Goal: Information Seeking & Learning: Learn about a topic

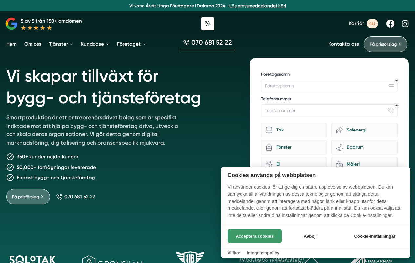
click at [271, 235] on button "Acceptera cookies" at bounding box center [255, 236] width 54 height 14
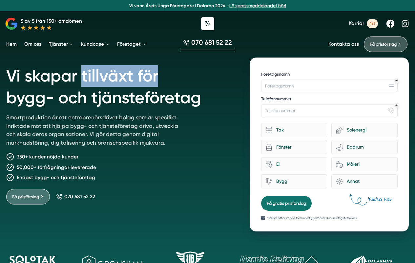
drag, startPoint x: 81, startPoint y: 79, endPoint x: 183, endPoint y: 92, distance: 102.6
click at [183, 92] on h1 "Vi skapar tillväxt för bygg- och tjänsteföretag" at bounding box center [120, 85] width 229 height 56
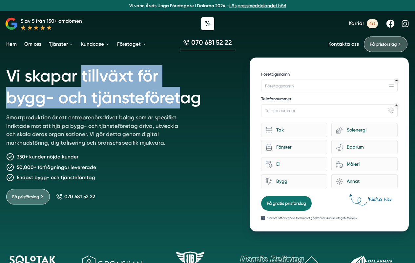
click at [343, 44] on link "Kontakta oss" at bounding box center [344, 44] width 31 height 6
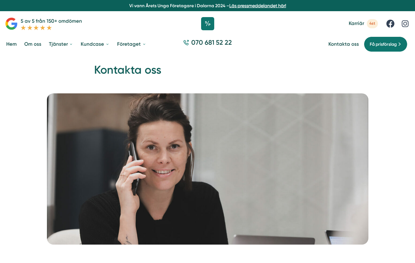
click at [334, 39] on div "Hem Om oss Tjänster Tjänster Hemsida Meta Ads" at bounding box center [207, 43] width 415 height 21
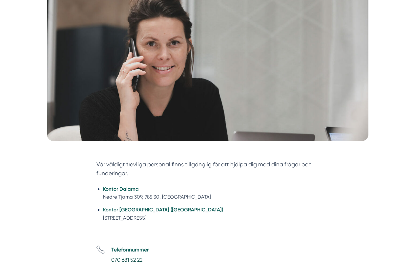
scroll to position [104, 0]
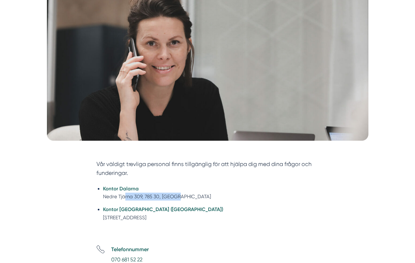
drag, startPoint x: 124, startPoint y: 196, endPoint x: 196, endPoint y: 196, distance: 72.2
click at [196, 196] on li "Kontor Dalarna Nedre Tjärna 309, 785 30, Gagnef" at bounding box center [211, 192] width 216 height 16
drag, startPoint x: 100, startPoint y: 219, endPoint x: 185, endPoint y: 219, distance: 84.7
click at [185, 219] on ul "Kontor Dalarna Nedre Tjärna 309, 785 30, Gagnef Kontor Stockholm (NYHET) Tellus…" at bounding box center [207, 204] width 222 height 48
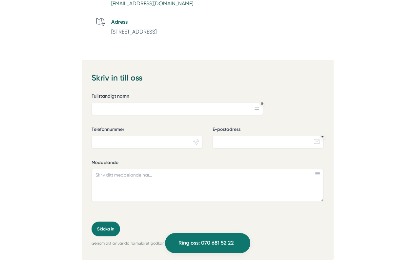
scroll to position [413, 0]
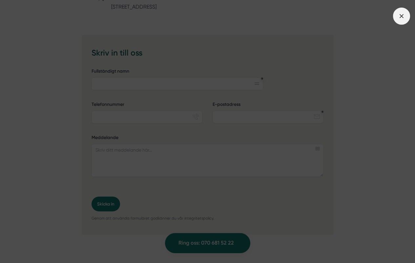
click at [397, 15] on span at bounding box center [401, 16] width 17 height 17
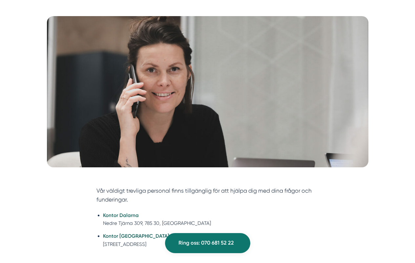
scroll to position [0, 0]
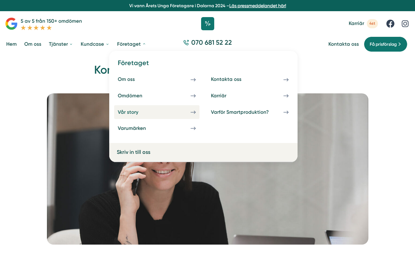
click at [134, 116] on link "Vår story" at bounding box center [156, 112] width 85 height 14
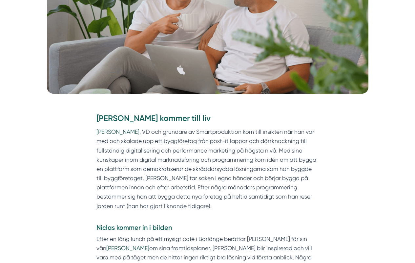
scroll to position [177, 0]
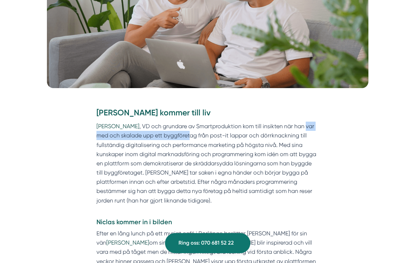
drag, startPoint x: 304, startPoint y: 127, endPoint x: 191, endPoint y: 131, distance: 112.6
click at [191, 131] on p "[PERSON_NAME] , VD och grundare av Smartproduktion kom till insikten när han va…" at bounding box center [207, 167] width 222 height 93
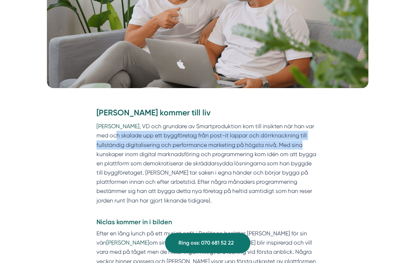
drag, startPoint x: 168, startPoint y: 139, endPoint x: 315, endPoint y: 147, distance: 146.6
click at [315, 147] on p "[PERSON_NAME] , VD och grundare av Smartproduktion kom till insikten när han va…" at bounding box center [207, 167] width 222 height 93
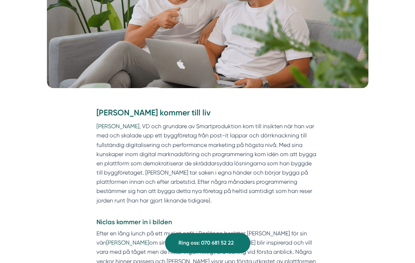
click at [231, 149] on p "[PERSON_NAME] , VD och grundare av Smartproduktion kom till insikten när han va…" at bounding box center [207, 167] width 222 height 93
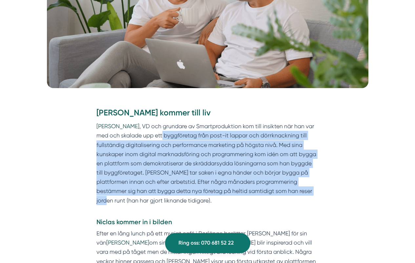
drag, startPoint x: 162, startPoint y: 134, endPoint x: 291, endPoint y: 186, distance: 139.4
click at [291, 186] on p "[PERSON_NAME] , VD och grundare av Smartproduktion kom till insikten när han va…" at bounding box center [207, 167] width 222 height 93
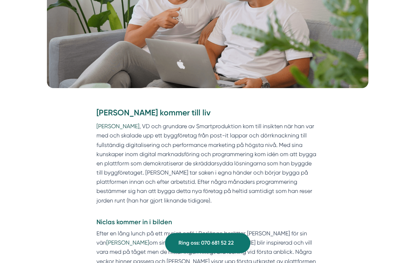
click at [291, 186] on p "[PERSON_NAME] , VD och grundare av Smartproduktion kom till insikten när han va…" at bounding box center [207, 167] width 222 height 93
drag, startPoint x: 233, startPoint y: 140, endPoint x: 284, endPoint y: 145, distance: 51.1
click at [285, 145] on p "[PERSON_NAME] , VD och grundare av Smartproduktion kom till insikten när han va…" at bounding box center [207, 167] width 222 height 93
drag, startPoint x: 107, startPoint y: 150, endPoint x: 198, endPoint y: 158, distance: 91.3
click at [198, 158] on p "[PERSON_NAME] , VD och grundare av Smartproduktion kom till insikten när han va…" at bounding box center [207, 167] width 222 height 93
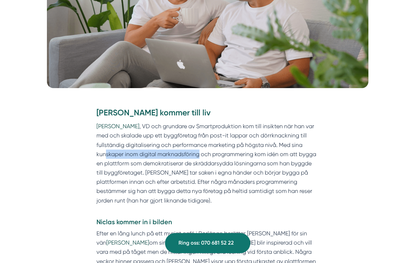
click at [198, 158] on p "[PERSON_NAME] , VD och grundare av Smartproduktion kom till insikten när han va…" at bounding box center [207, 167] width 222 height 93
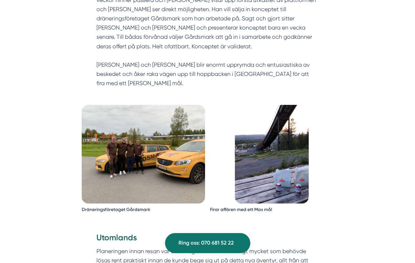
scroll to position [437, 0]
click at [129, 136] on img at bounding box center [143, 154] width 123 height 98
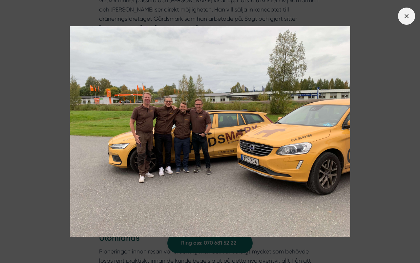
click at [405, 10] on span at bounding box center [406, 16] width 17 height 17
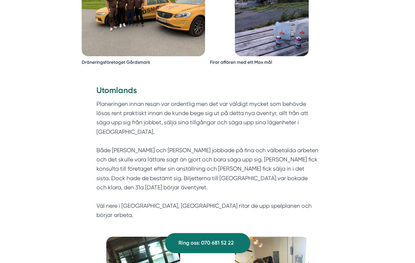
scroll to position [587, 0]
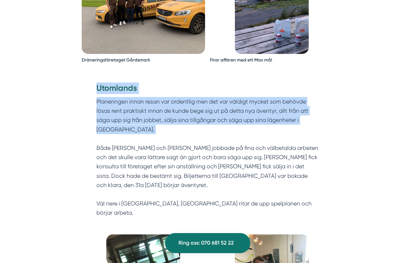
drag, startPoint x: 109, startPoint y: 74, endPoint x: 232, endPoint y: 116, distance: 129.7
click at [232, 116] on div "Utomlands Planeringen innan resan var ordentlig men det var väldigt mycket som …" at bounding box center [207, 149] width 222 height 135
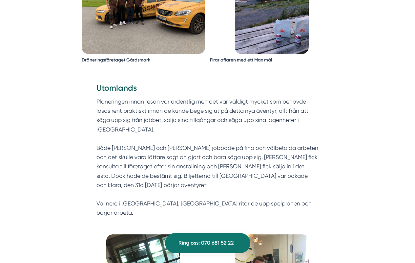
click at [232, 116] on p "Planeringen innan resan var ordentlig men det var väldigt mycket som behövde lö…" at bounding box center [207, 157] width 222 height 120
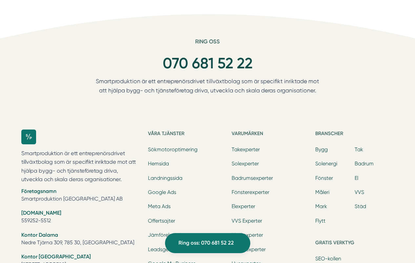
scroll to position [1595, 0]
